Goal: Task Accomplishment & Management: Manage account settings

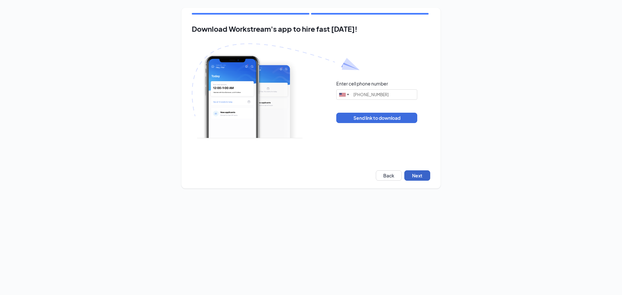
click at [415, 178] on button "Next" at bounding box center [417, 175] width 26 height 10
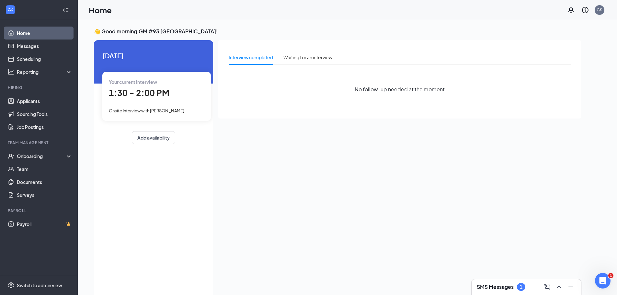
click at [181, 108] on div "Onsite Interview with [PERSON_NAME]" at bounding box center [157, 110] width 96 height 7
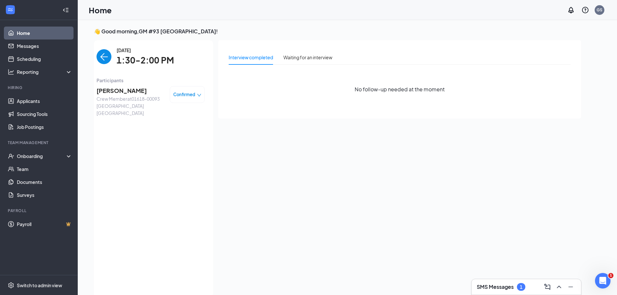
scroll to position [3, 0]
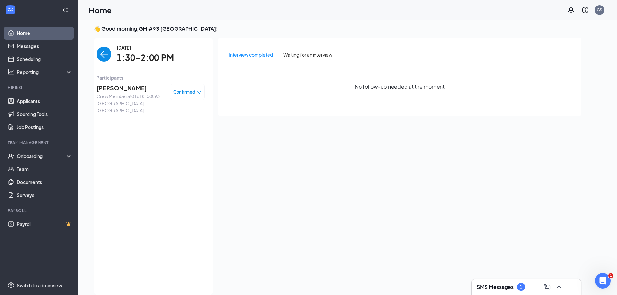
click at [186, 92] on span "Confirmed" at bounding box center [184, 92] width 22 height 6
click at [243, 142] on div "Interview completed Waiting for an interview No follow-up needed at the moment" at bounding box center [399, 165] width 363 height 254
click at [38, 99] on link "Applicants" at bounding box center [44, 101] width 55 height 13
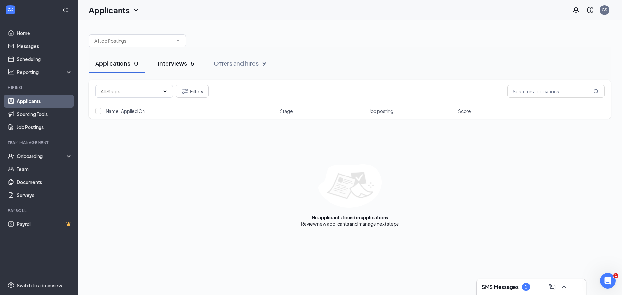
click at [201, 61] on button "Interviews · 5" at bounding box center [176, 63] width 50 height 19
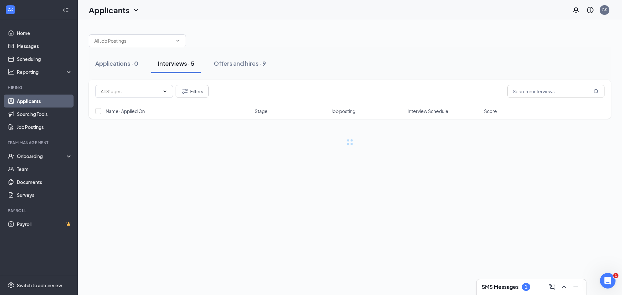
click at [184, 66] on div "Interviews · 5" at bounding box center [176, 63] width 37 height 8
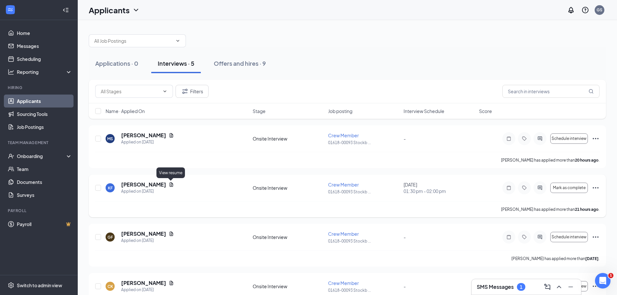
click at [169, 183] on icon "Document" at bounding box center [171, 184] width 5 height 5
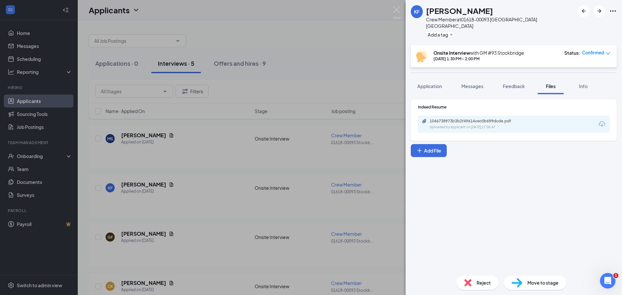
click at [480, 119] on div "1046738973b3b2f49614cec0b699dcde.pdf" at bounding box center [475, 121] width 91 height 5
